Goal: Task Accomplishment & Management: Use online tool/utility

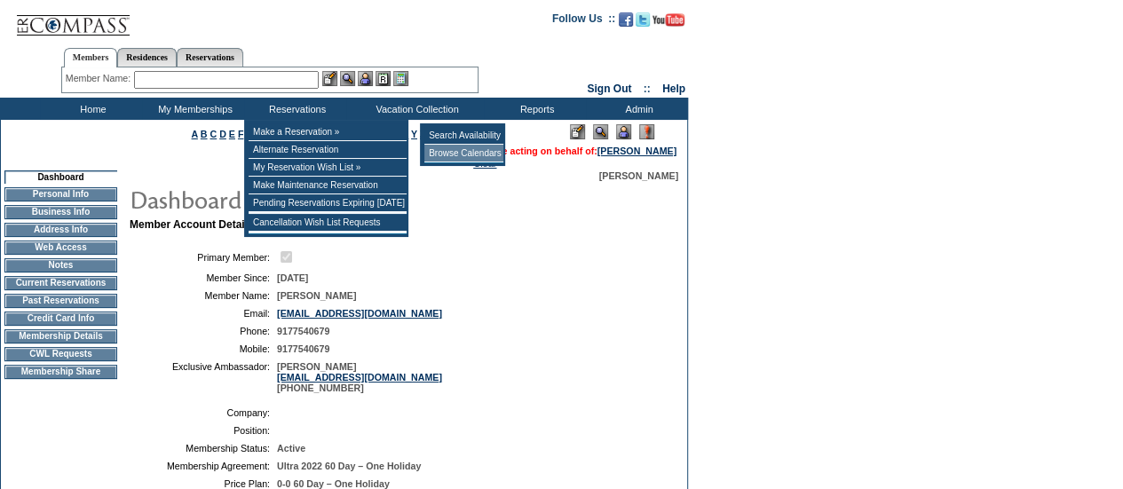
click at [470, 155] on td "Browse Calendars" at bounding box center [463, 154] width 79 height 18
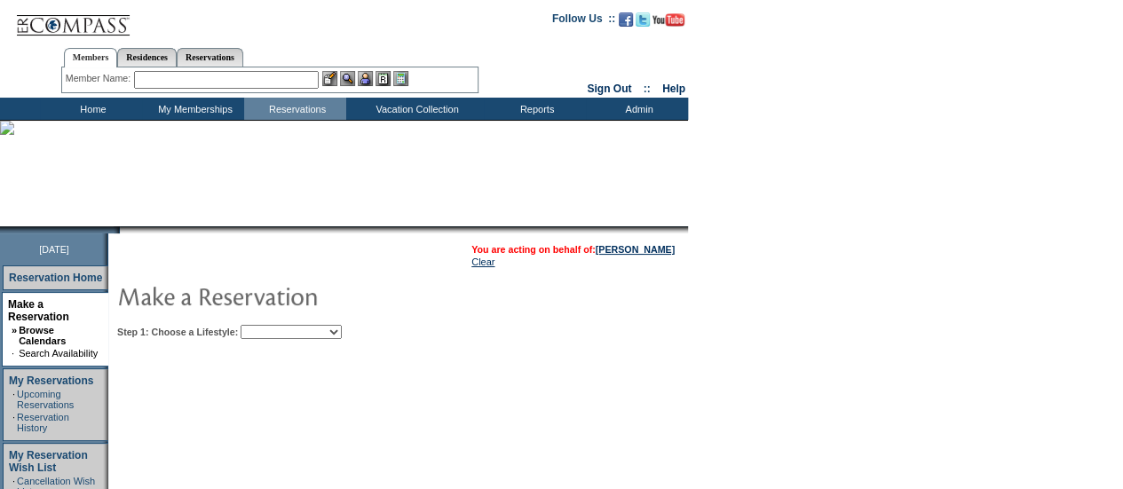
click at [344, 340] on table "You are acting on behalf of: [PERSON_NAME] Clear Step 1: Choose a Lifestyle: Be…" at bounding box center [452, 288] width 688 height 110
click at [334, 327] on select "Beach Leisure Metropolitan Mountain OIAL for Adventure OIAL for Couples OIAL fo…" at bounding box center [291, 332] width 101 height 14
select select "Leisure"
click at [271, 325] on select "Beach Leisure Metropolitan Mountain OIAL for Adventure OIAL for Couples OIAL fo…" at bounding box center [291, 332] width 101 height 14
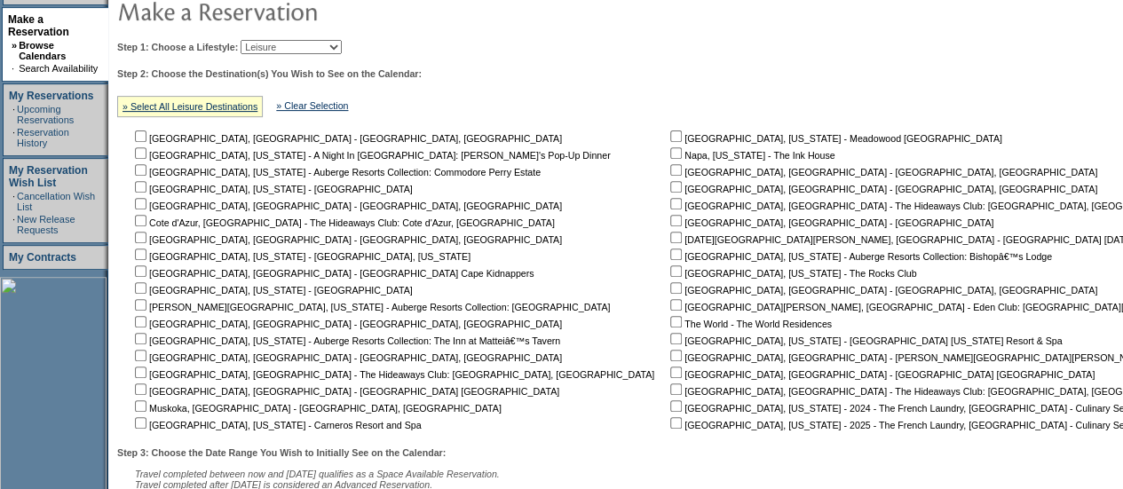
scroll to position [296, 0]
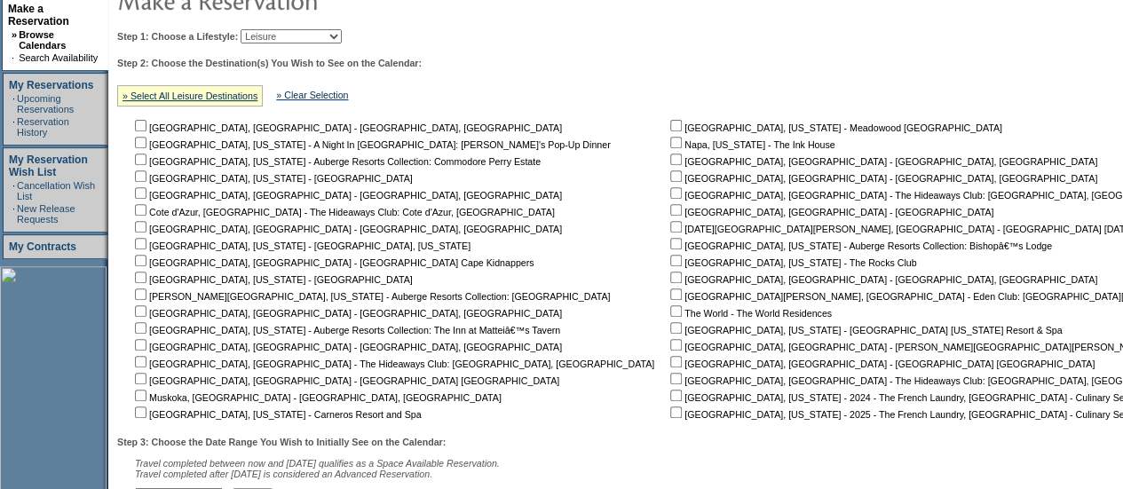
click at [667, 367] on nobr "[GEOGRAPHIC_DATA], [GEOGRAPHIC_DATA] - [GEOGRAPHIC_DATA] [GEOGRAPHIC_DATA]" at bounding box center [881, 364] width 428 height 11
click at [670, 361] on input "checkbox" at bounding box center [676, 362] width 12 height 12
checkbox input "true"
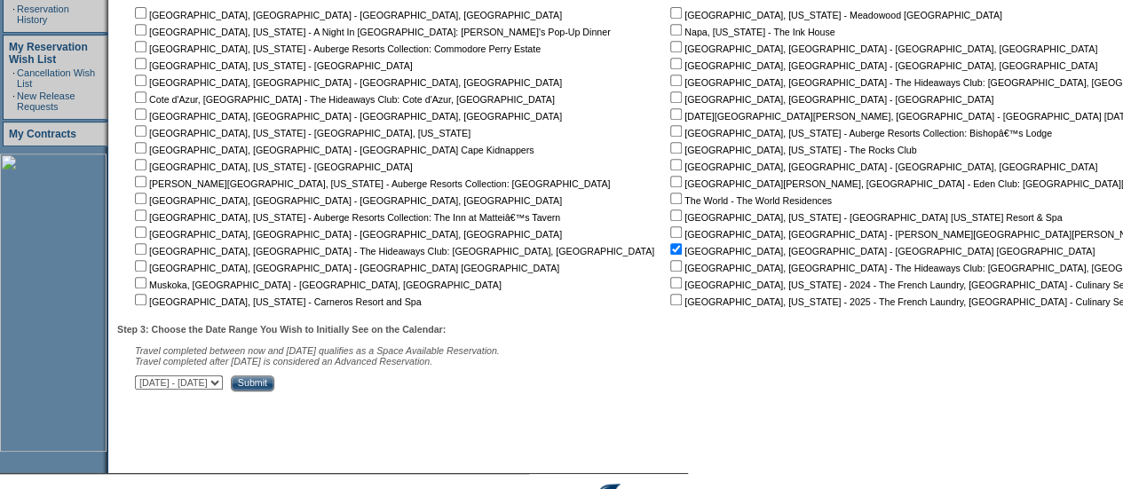
scroll to position [409, 0]
click at [274, 383] on input "Submit" at bounding box center [252, 383] width 43 height 16
